Goal: Task Accomplishment & Management: Manage account settings

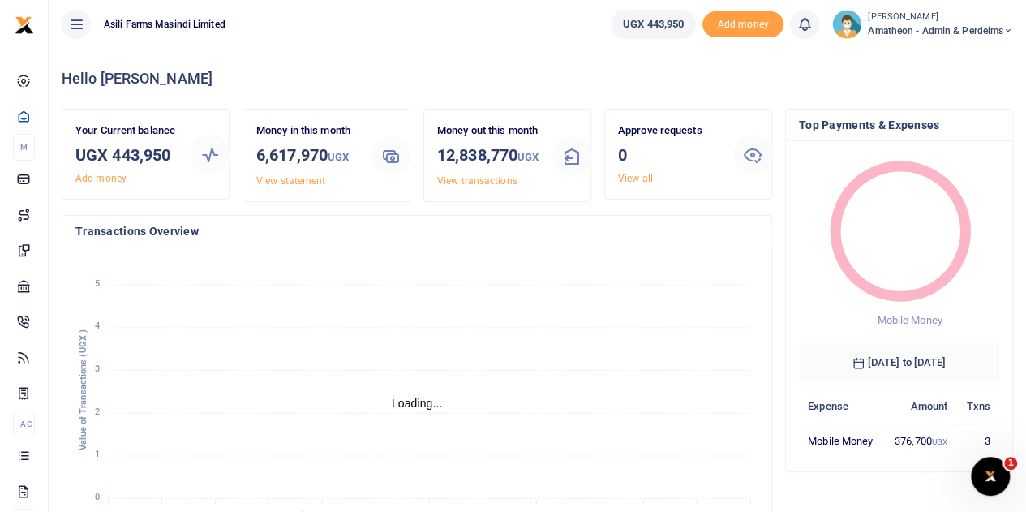
scroll to position [13, 13]
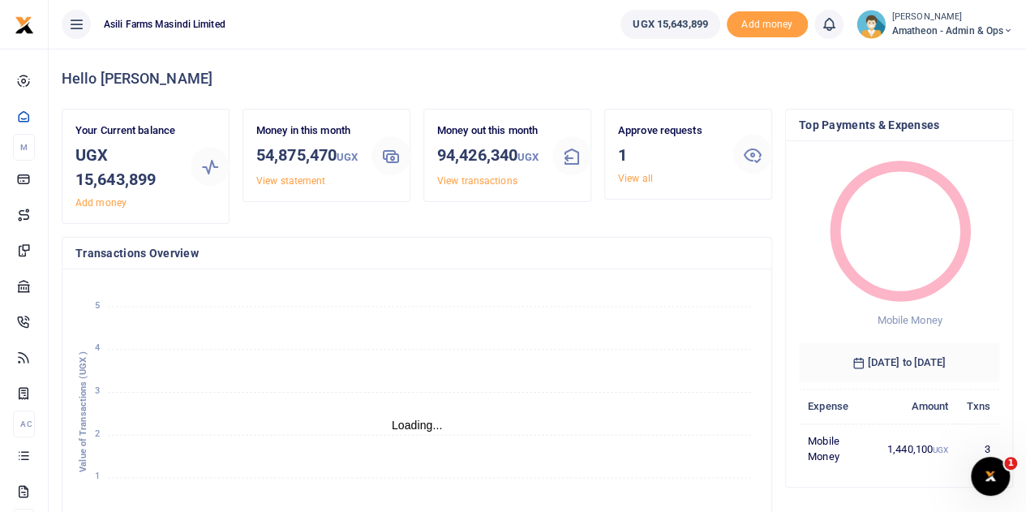
scroll to position [13, 13]
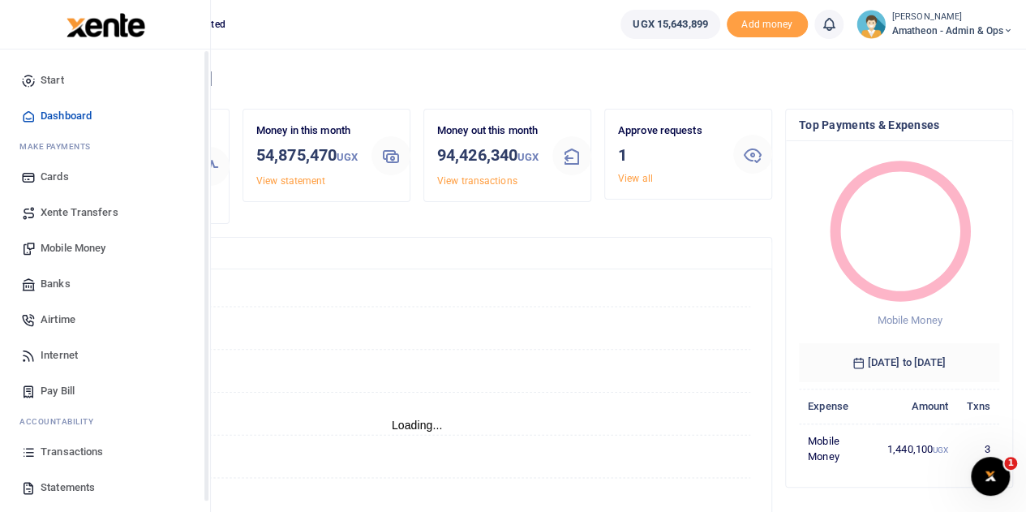
click at [41, 447] on span "Transactions" at bounding box center [72, 451] width 62 height 16
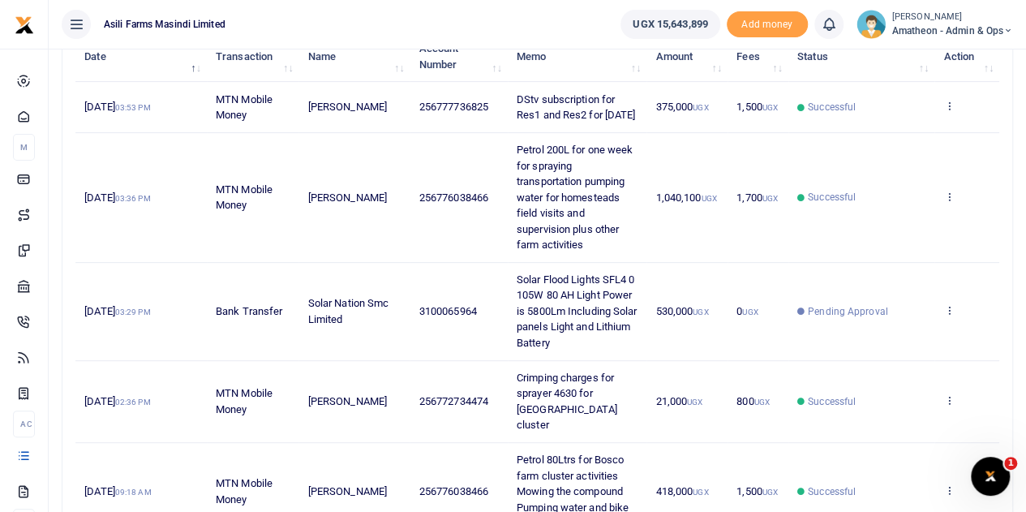
scroll to position [243, 0]
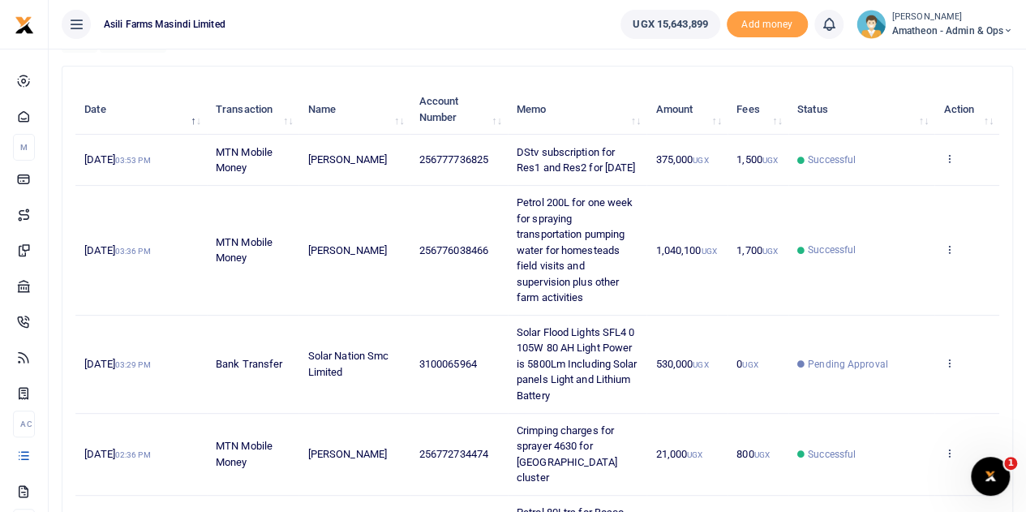
scroll to position [243, 0]
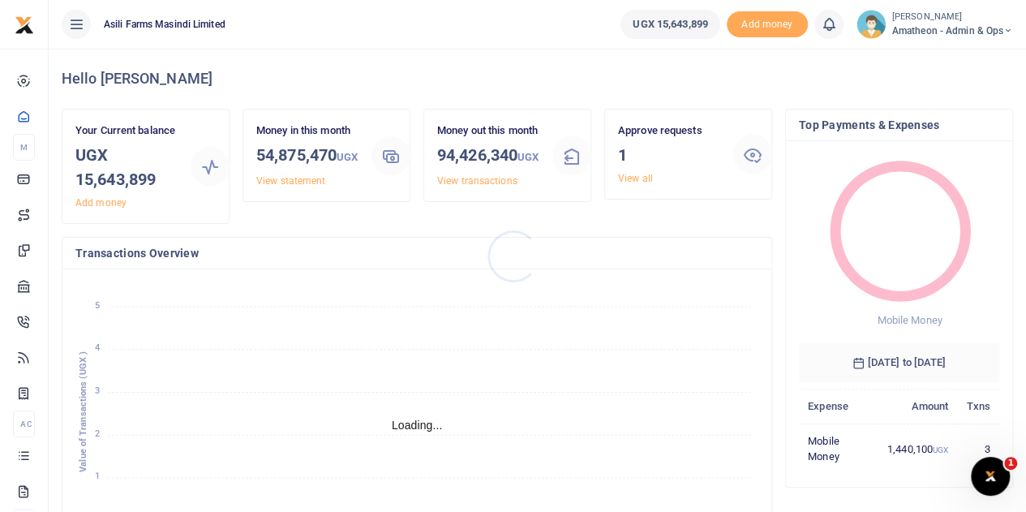
scroll to position [13, 13]
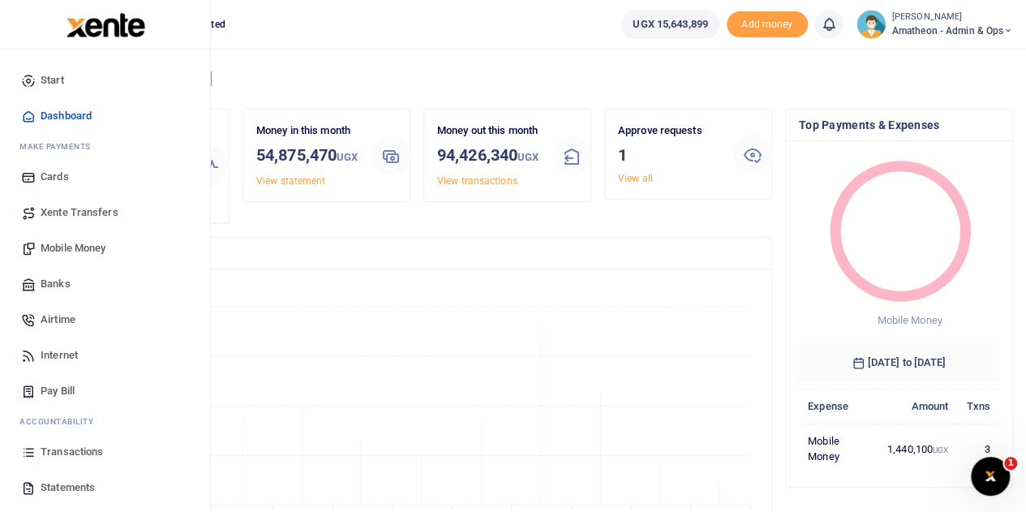
click at [62, 247] on span "Mobile Money" at bounding box center [73, 248] width 65 height 16
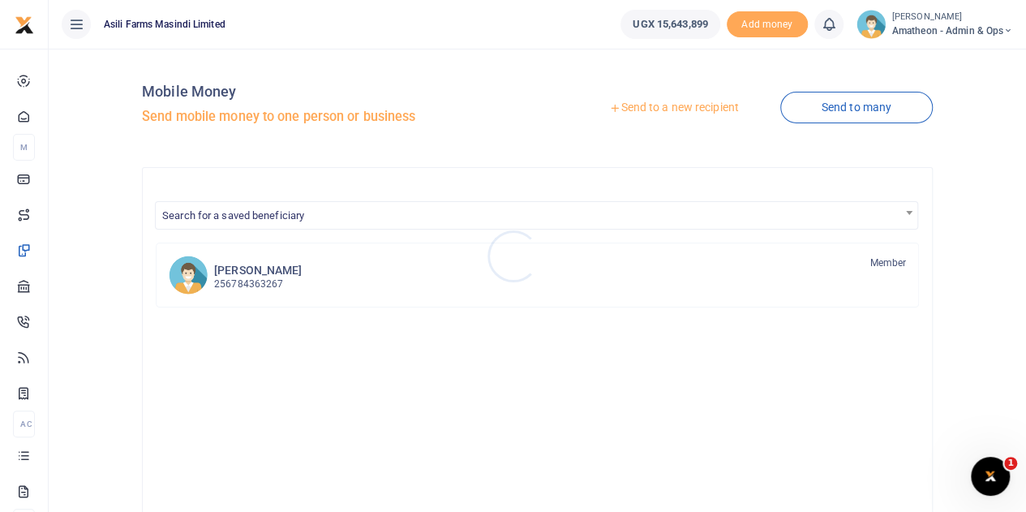
click at [652, 107] on div at bounding box center [513, 256] width 1026 height 512
click at [652, 107] on link "Send to a new recipient" at bounding box center [674, 107] width 212 height 29
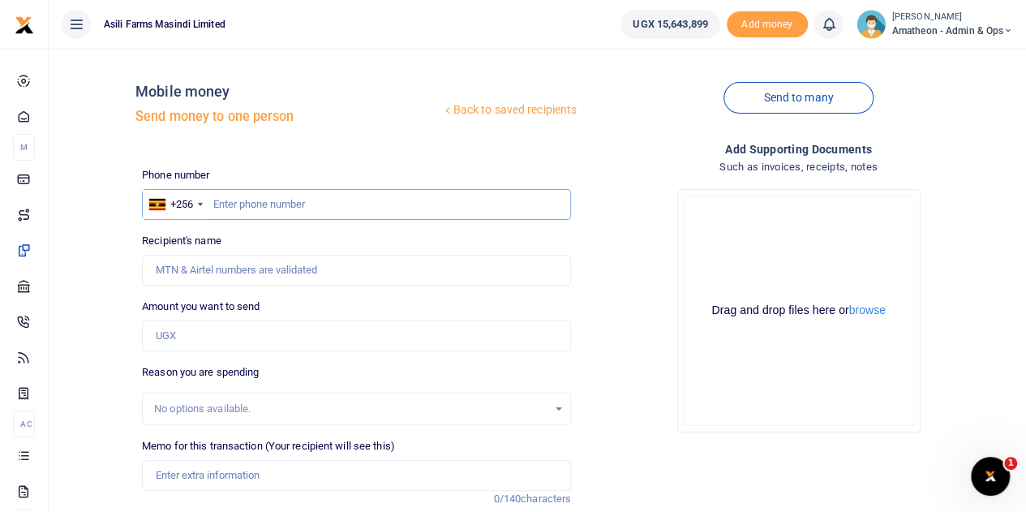
click at [297, 207] on input "text" at bounding box center [356, 204] width 429 height 31
type input "778550206"
type input "David Okello"
type input "778550206"
click at [871, 311] on button "browse" at bounding box center [867, 310] width 36 height 12
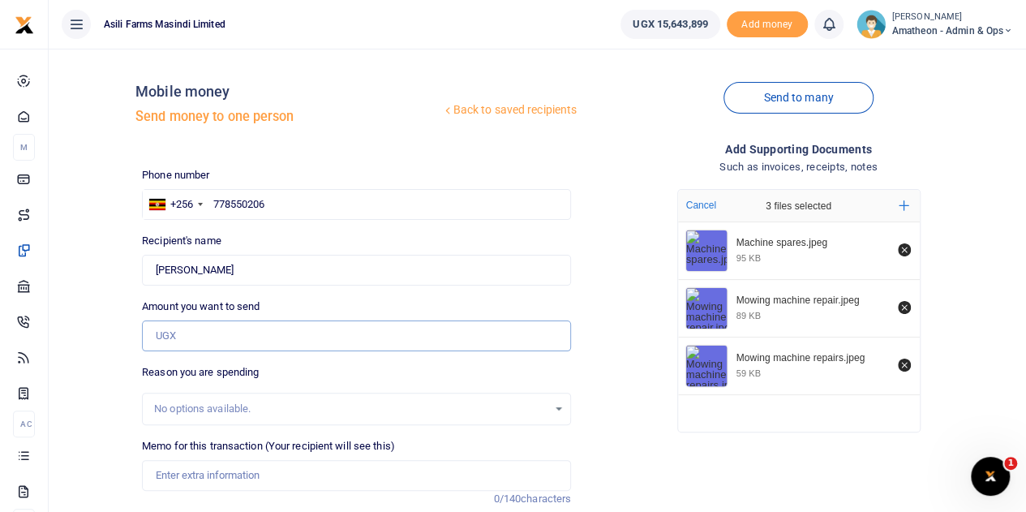
click at [201, 346] on input "Amount you want to send" at bounding box center [356, 335] width 429 height 31
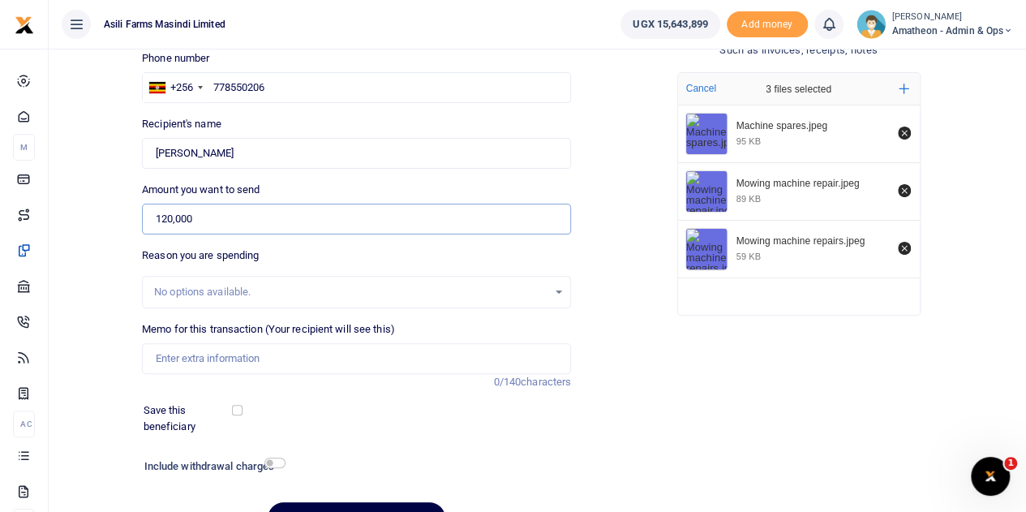
scroll to position [204, 0]
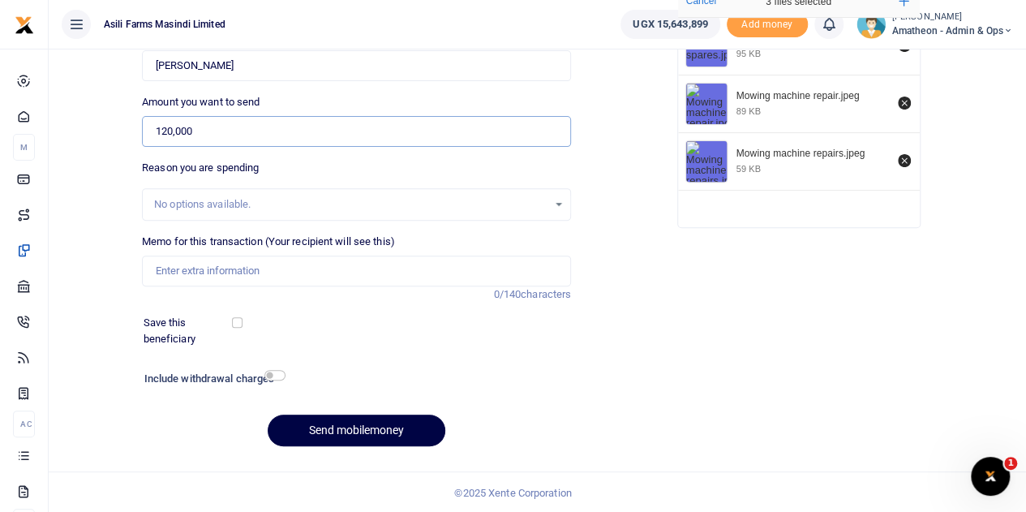
type input "120,000"
click at [268, 375] on input "checkbox" at bounding box center [274, 375] width 21 height 11
checkbox input "true"
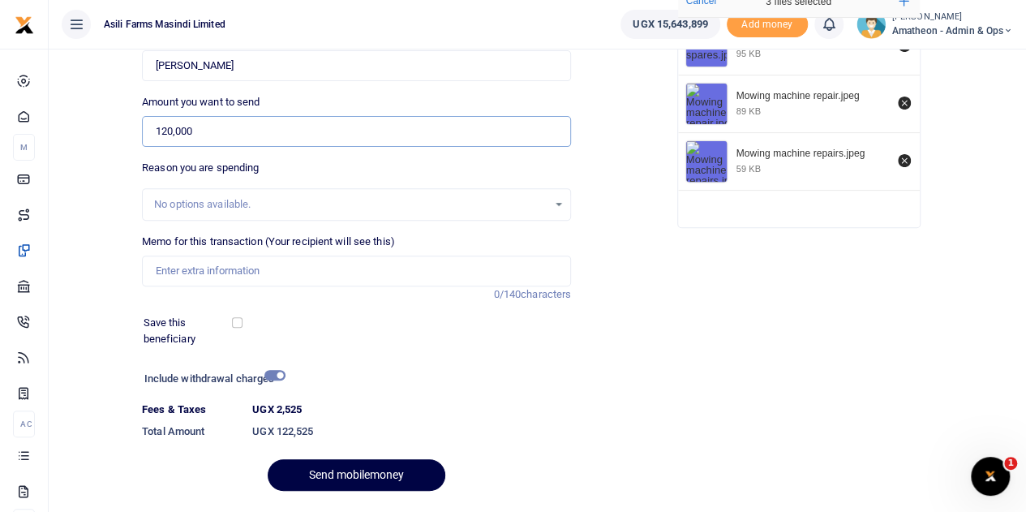
click at [198, 132] on input "120,000" at bounding box center [356, 131] width 429 height 31
drag, startPoint x: 217, startPoint y: 127, endPoint x: 141, endPoint y: 119, distance: 76.6
click at [141, 119] on div "Amount you want to send 120,000 Amount is required." at bounding box center [356, 120] width 442 height 53
type input "122,500"
click at [274, 374] on input "checkbox" at bounding box center [274, 375] width 21 height 11
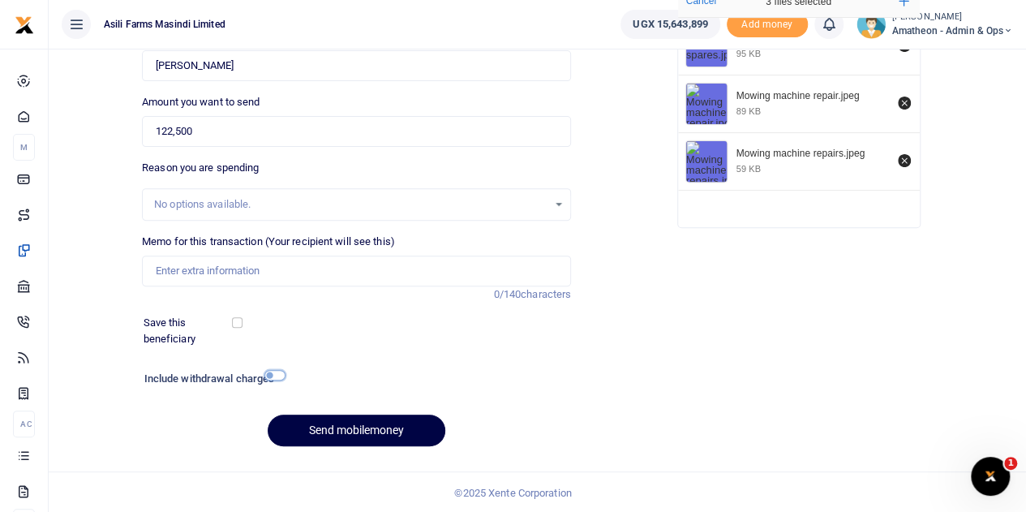
click at [274, 374] on input "checkbox" at bounding box center [274, 375] width 21 height 11
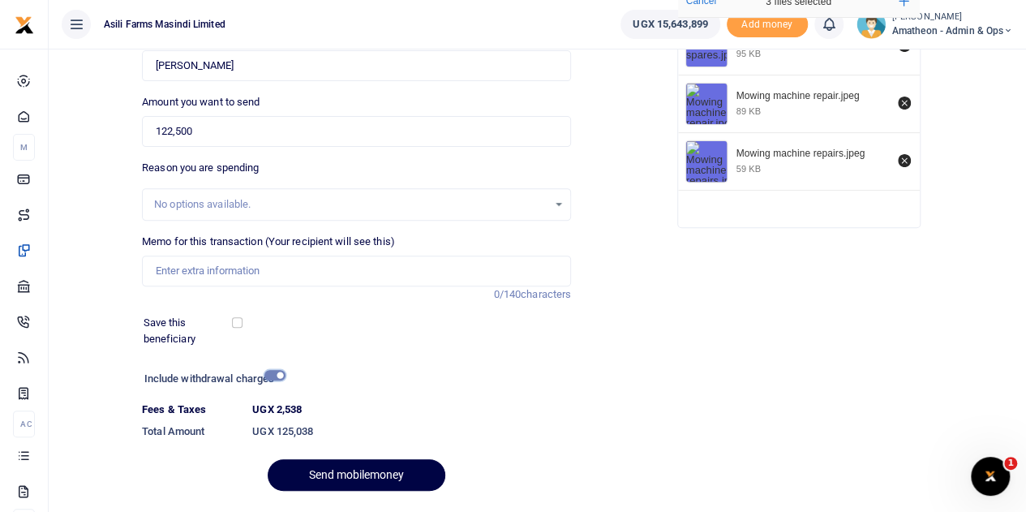
click at [274, 374] on input "checkbox" at bounding box center [274, 375] width 21 height 11
checkbox input "false"
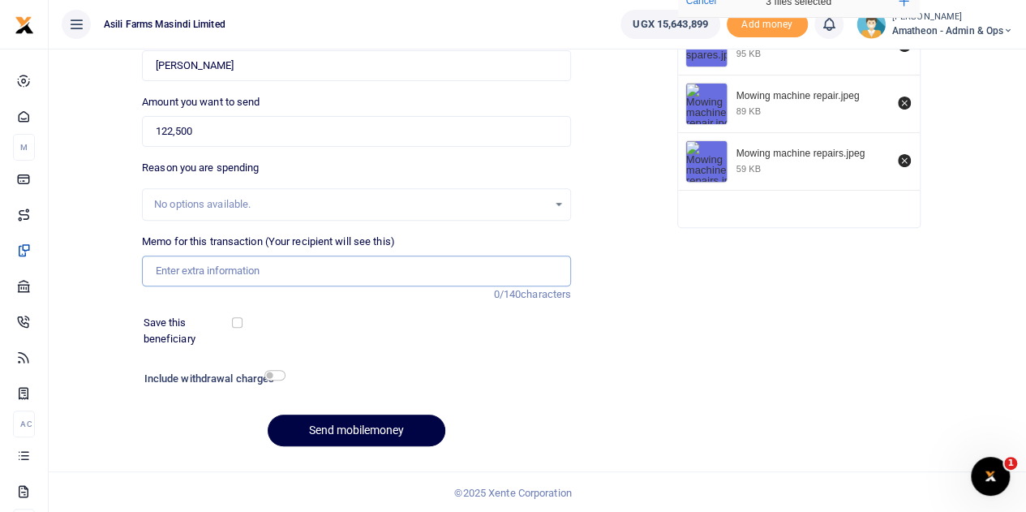
click at [216, 271] on input "Memo for this transaction (Your recipient will see this)" at bounding box center [356, 270] width 429 height 31
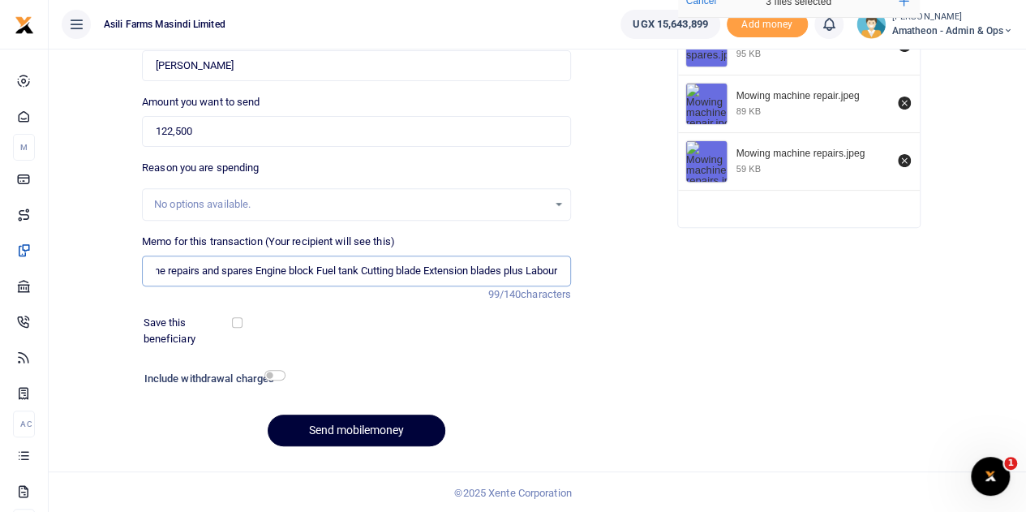
type input "Mowing Machine repairs and spares Engine block Fuel tank Cutting blade Extensio…"
click at [349, 426] on button "Send mobilemoney" at bounding box center [357, 430] width 178 height 32
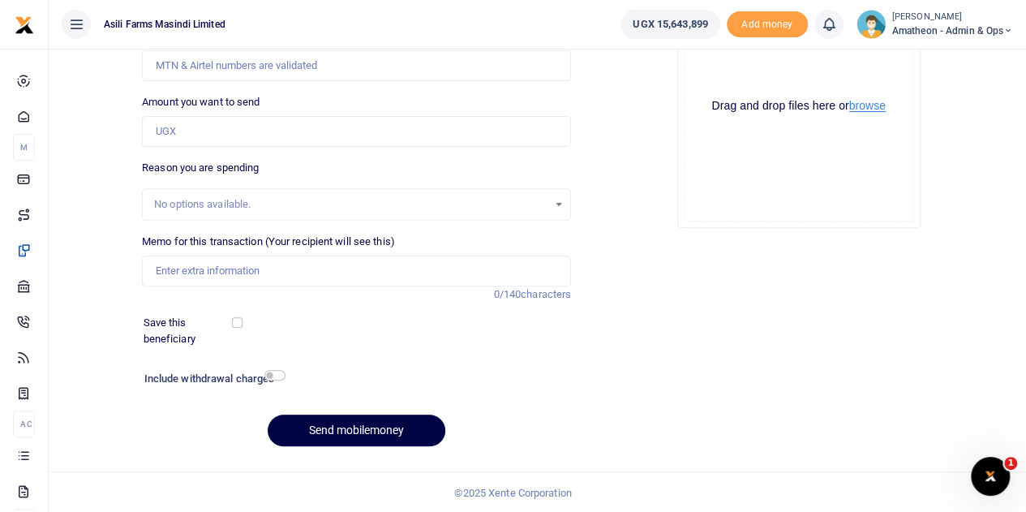
click at [872, 105] on button "browse" at bounding box center [867, 106] width 36 height 12
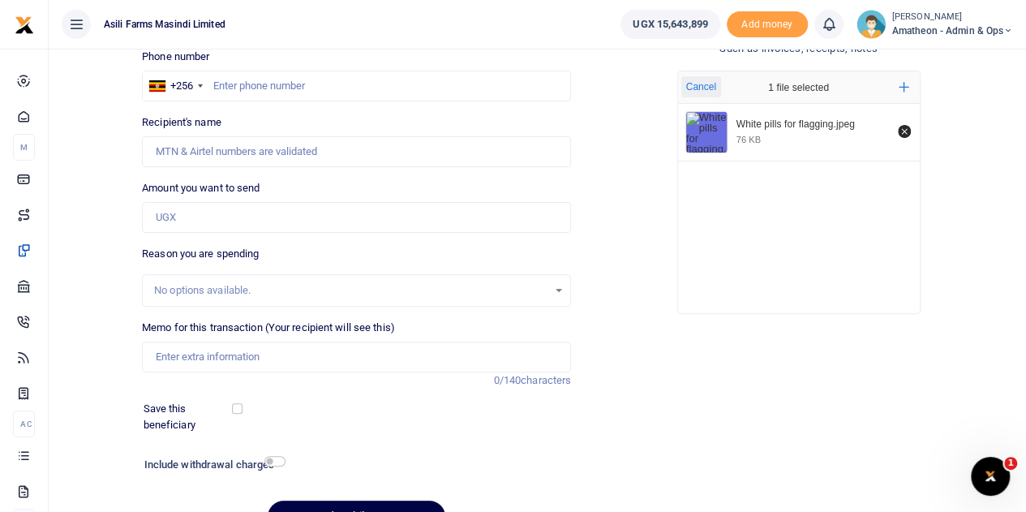
scroll to position [42, 0]
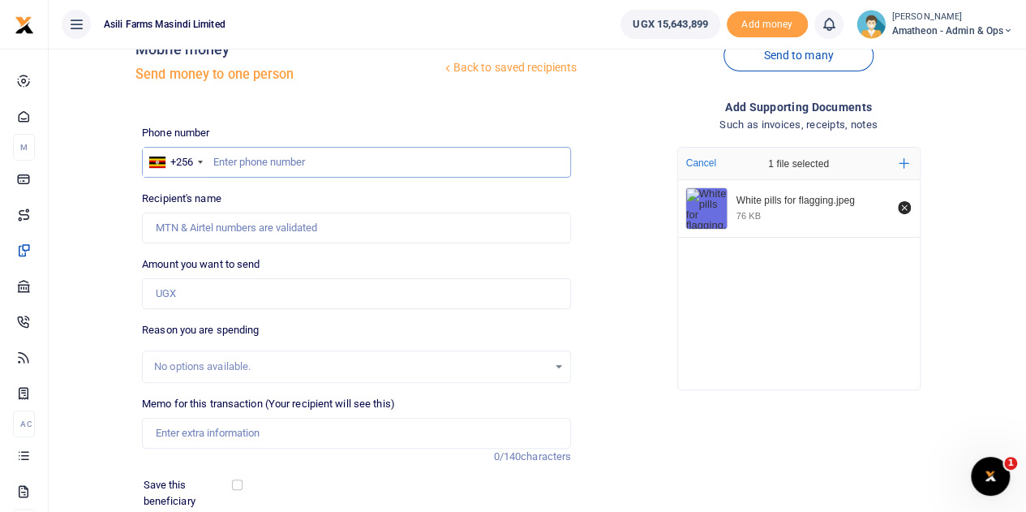
click at [269, 163] on input "text" at bounding box center [356, 162] width 429 height 31
type input "773730972"
type input "[PERSON_NAME]"
type input "773730972"
click at [203, 299] on input "Amount you want to send" at bounding box center [356, 293] width 429 height 31
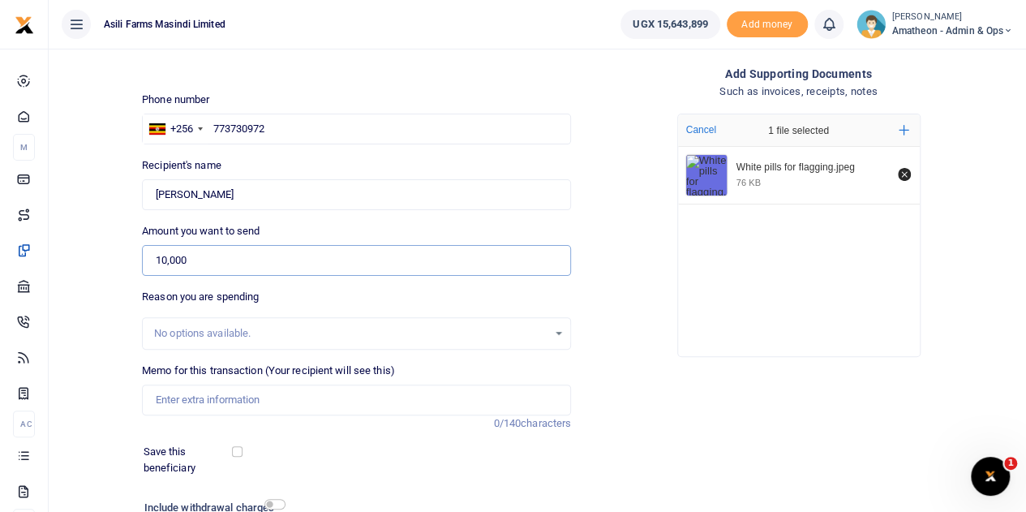
scroll to position [123, 0]
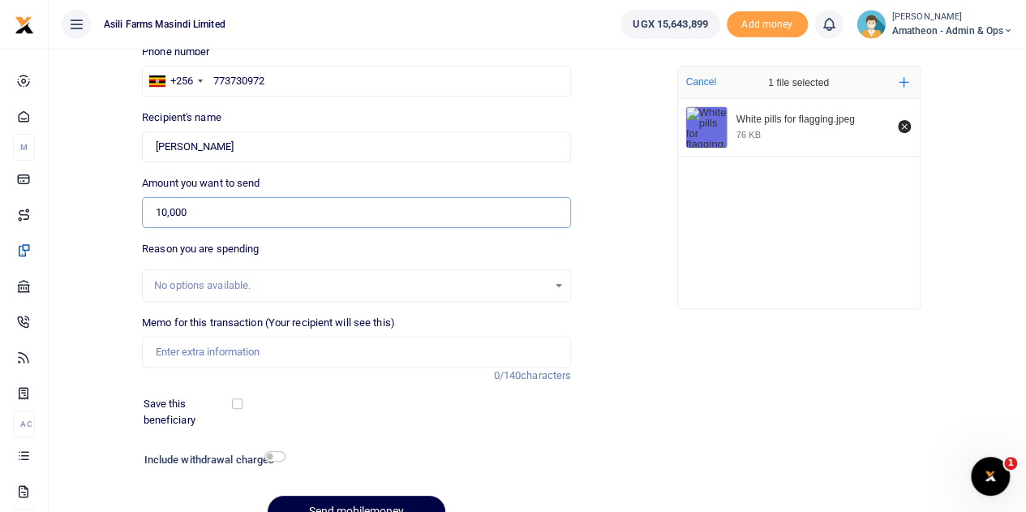
type input "10,000"
click at [219, 359] on input "Memo for this transaction (Your recipient will see this)" at bounding box center [356, 351] width 429 height 31
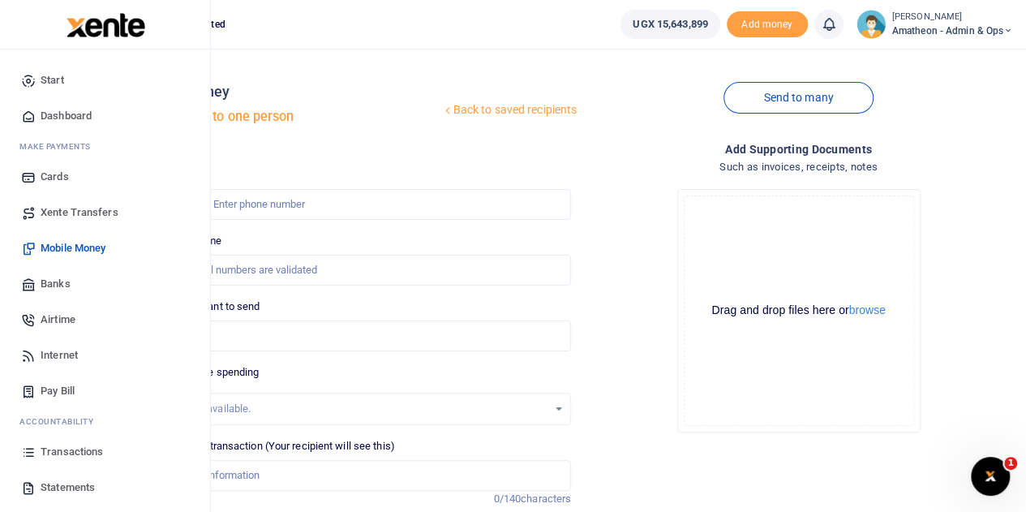
click at [52, 450] on span "Transactions" at bounding box center [72, 451] width 62 height 16
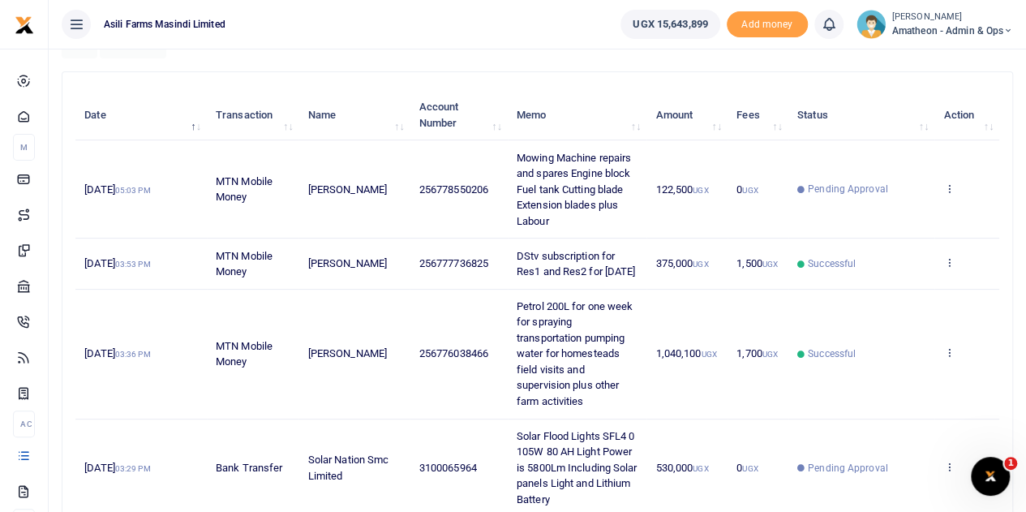
scroll to position [243, 0]
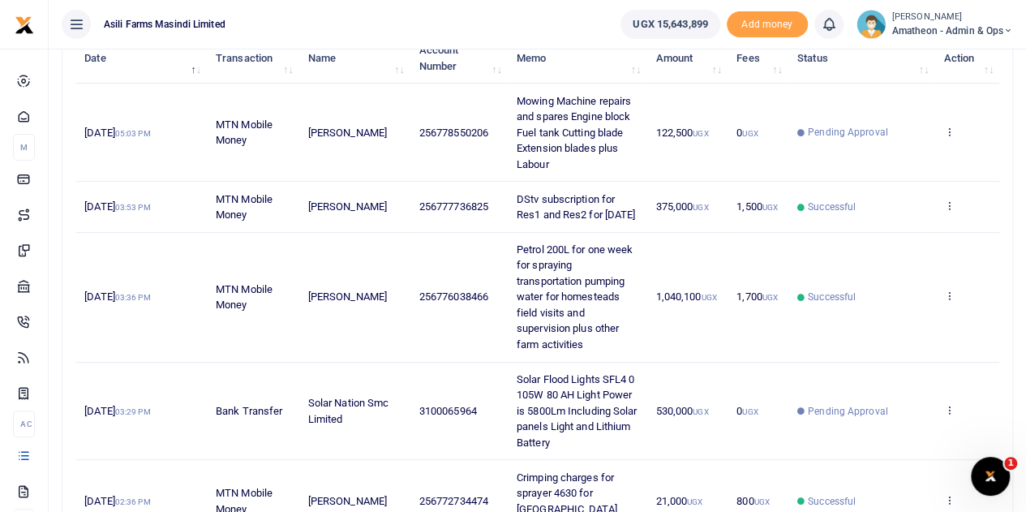
scroll to position [243, 0]
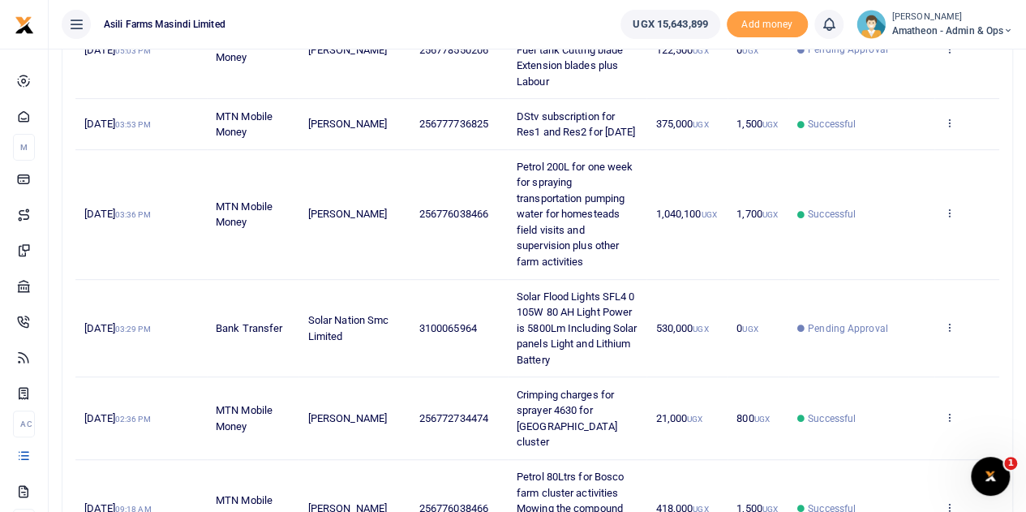
scroll to position [324, 0]
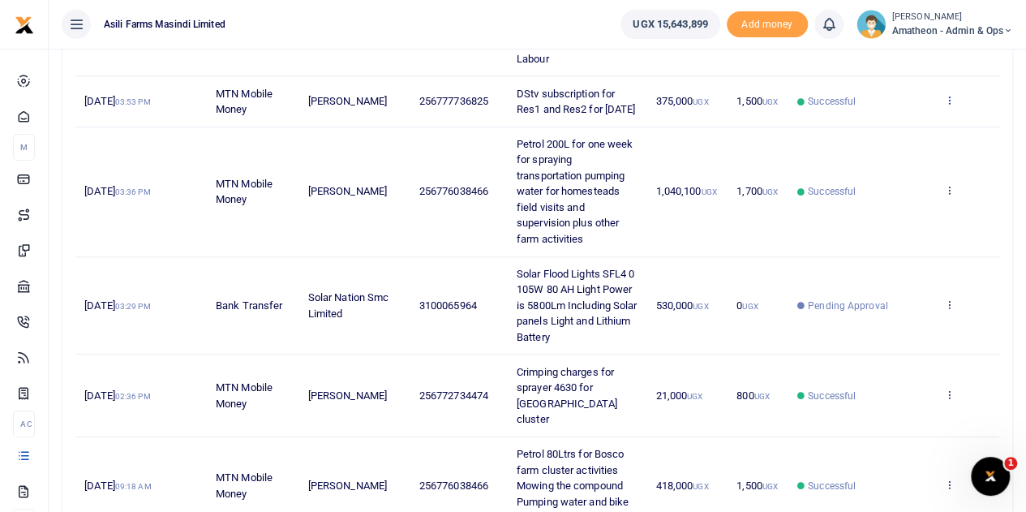
click at [949, 103] on icon at bounding box center [948, 99] width 11 height 11
click at [877, 135] on link "View details" at bounding box center [889, 135] width 128 height 23
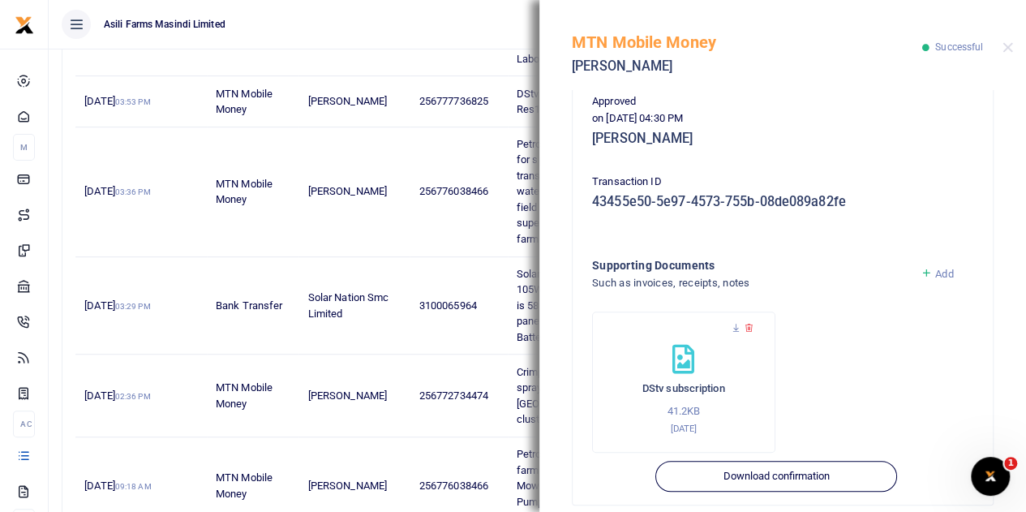
scroll to position [405, 0]
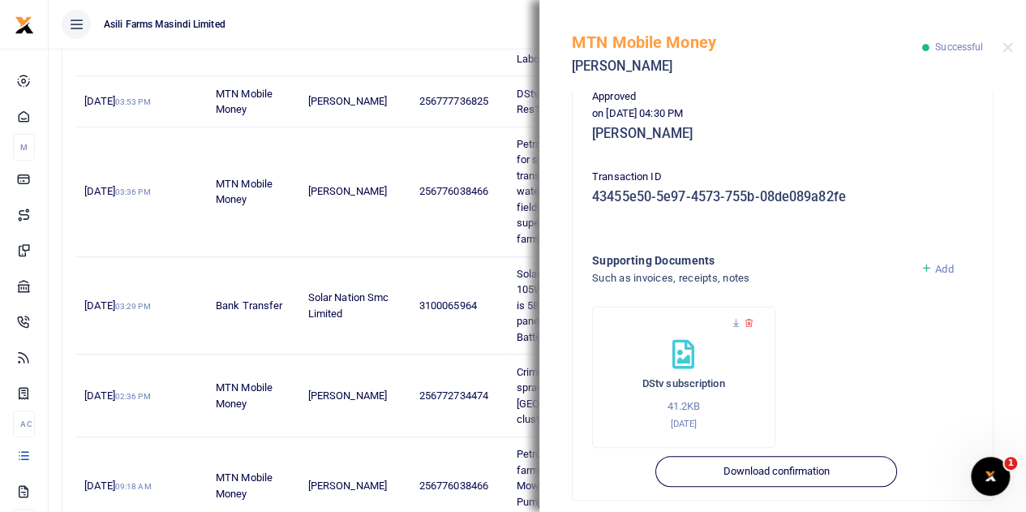
click at [923, 268] on link "Add" at bounding box center [936, 269] width 33 height 12
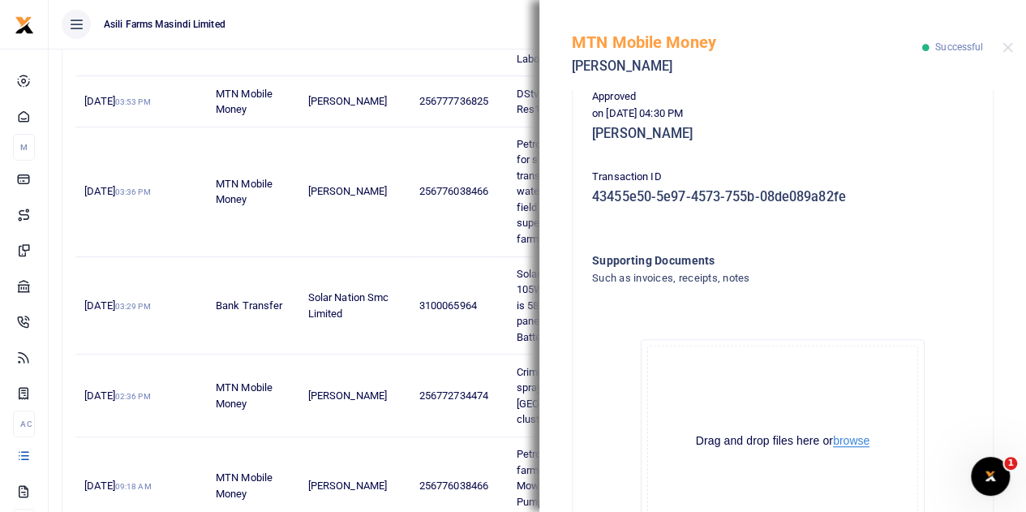
click at [853, 443] on button "browse" at bounding box center [851, 441] width 36 height 12
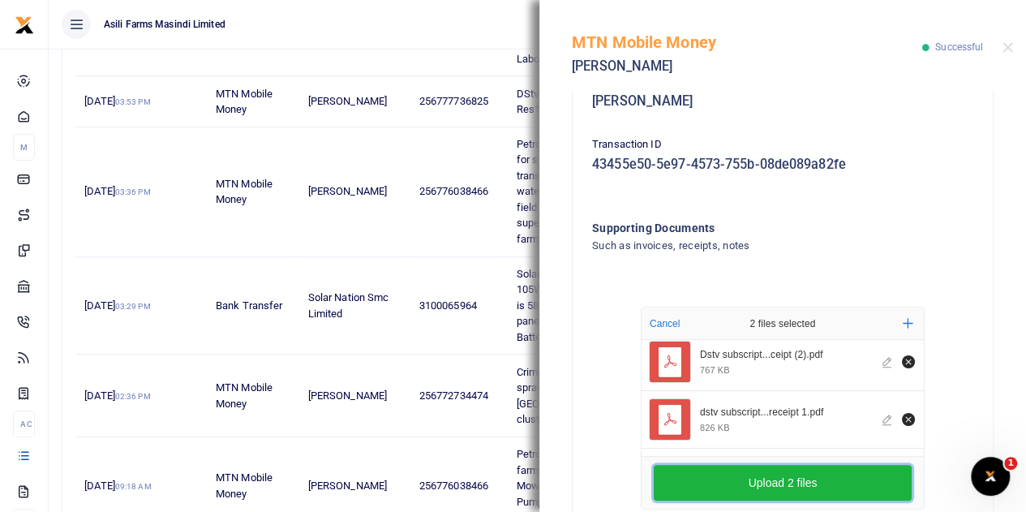
scroll to position [568, 0]
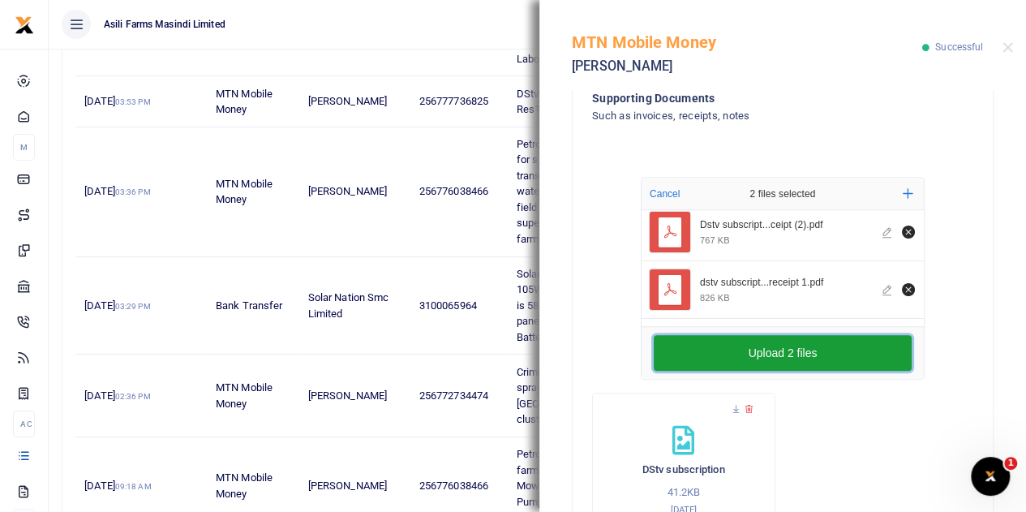
click at [763, 348] on button "Upload 2 files" at bounding box center [782, 353] width 258 height 36
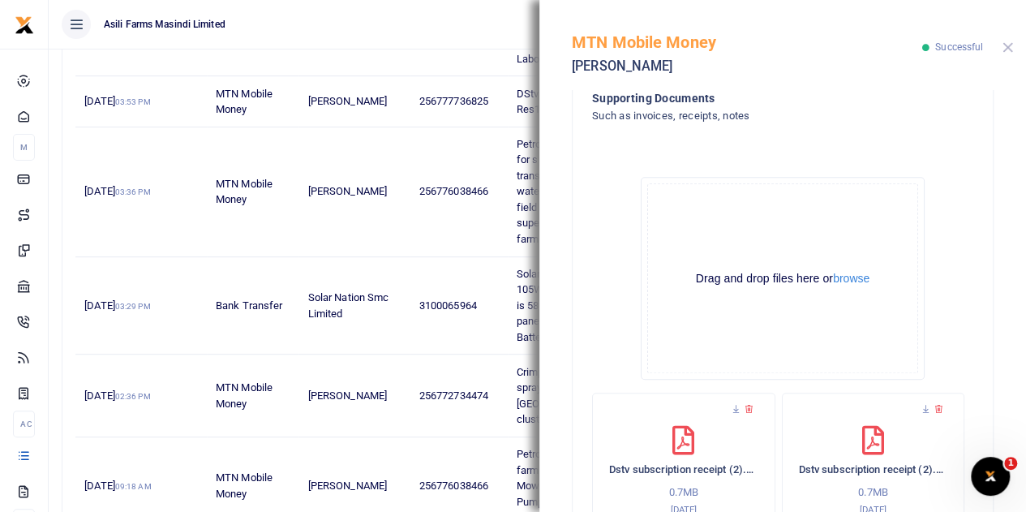
click at [1007, 45] on button "Close" at bounding box center [1007, 47] width 11 height 11
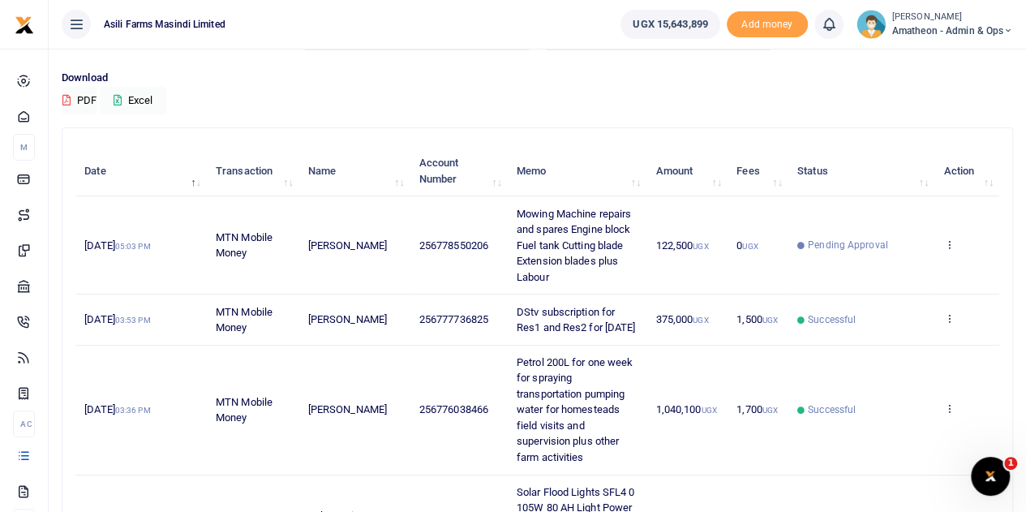
scroll to position [324, 0]
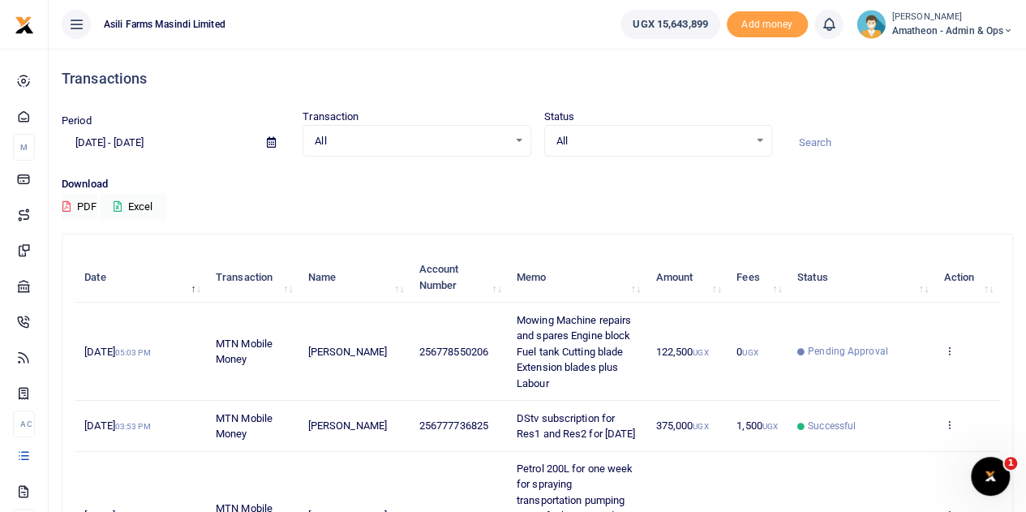
scroll to position [81, 0]
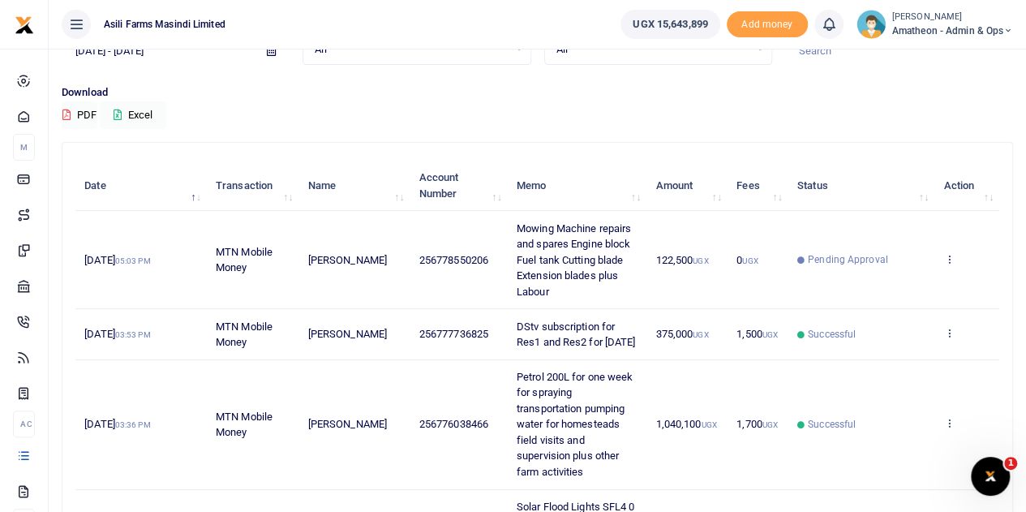
scroll to position [81, 0]
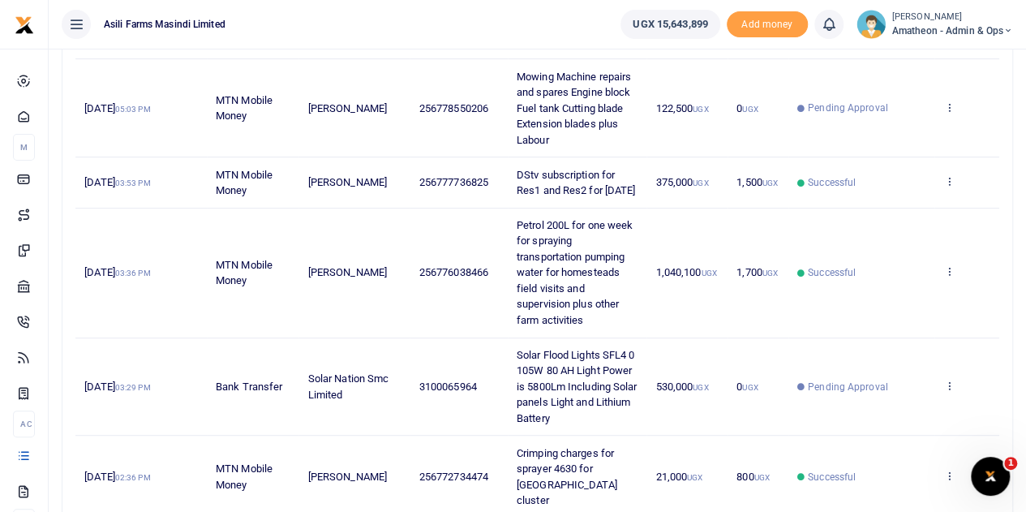
scroll to position [324, 0]
